Goal: Information Seeking & Learning: Learn about a topic

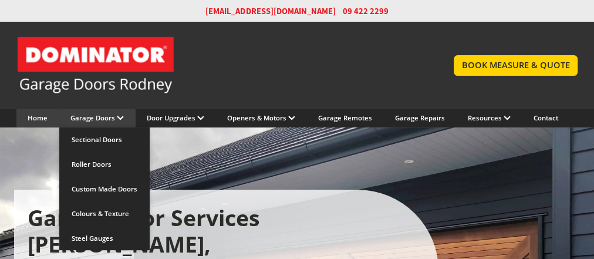
click at [115, 120] on link "Garage Doors" at bounding box center [96, 117] width 53 height 9
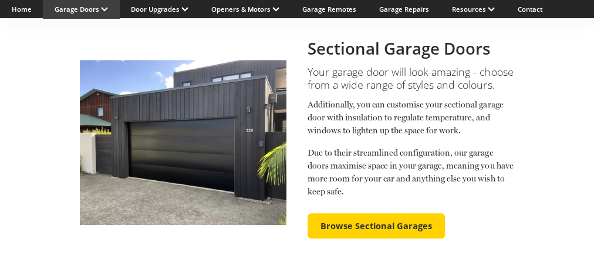
scroll to position [282, 0]
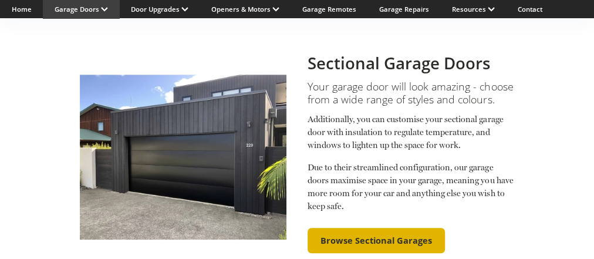
click at [350, 235] on span "Browse Sectional Garages" at bounding box center [377, 240] width 112 height 11
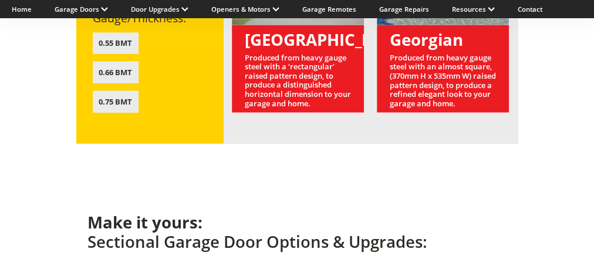
scroll to position [1315, 0]
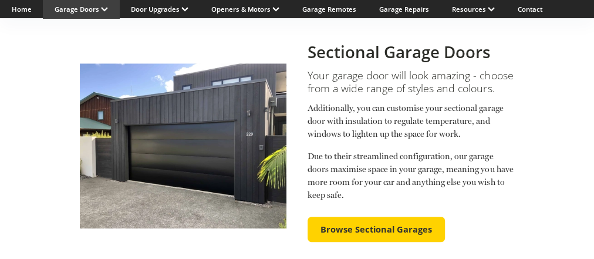
scroll to position [282, 0]
